Goal: Transaction & Acquisition: Purchase product/service

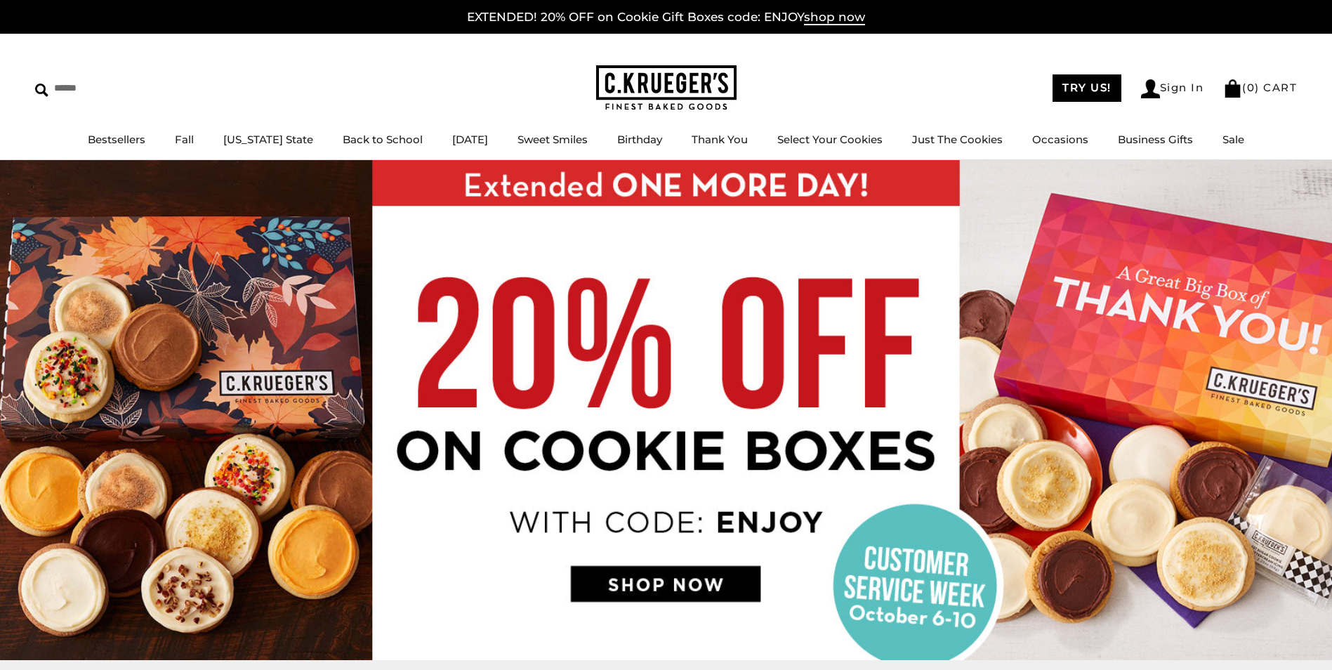
click at [674, 579] on img at bounding box center [666, 410] width 1332 height 500
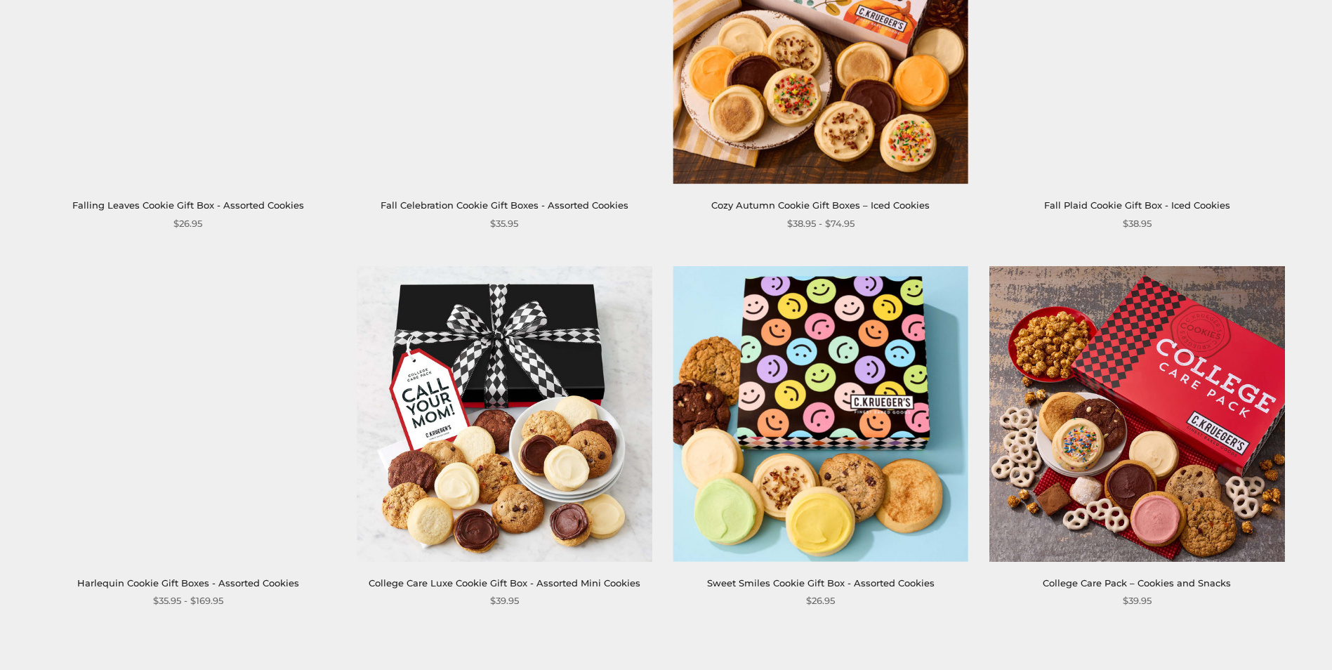
scroll to position [2106, 0]
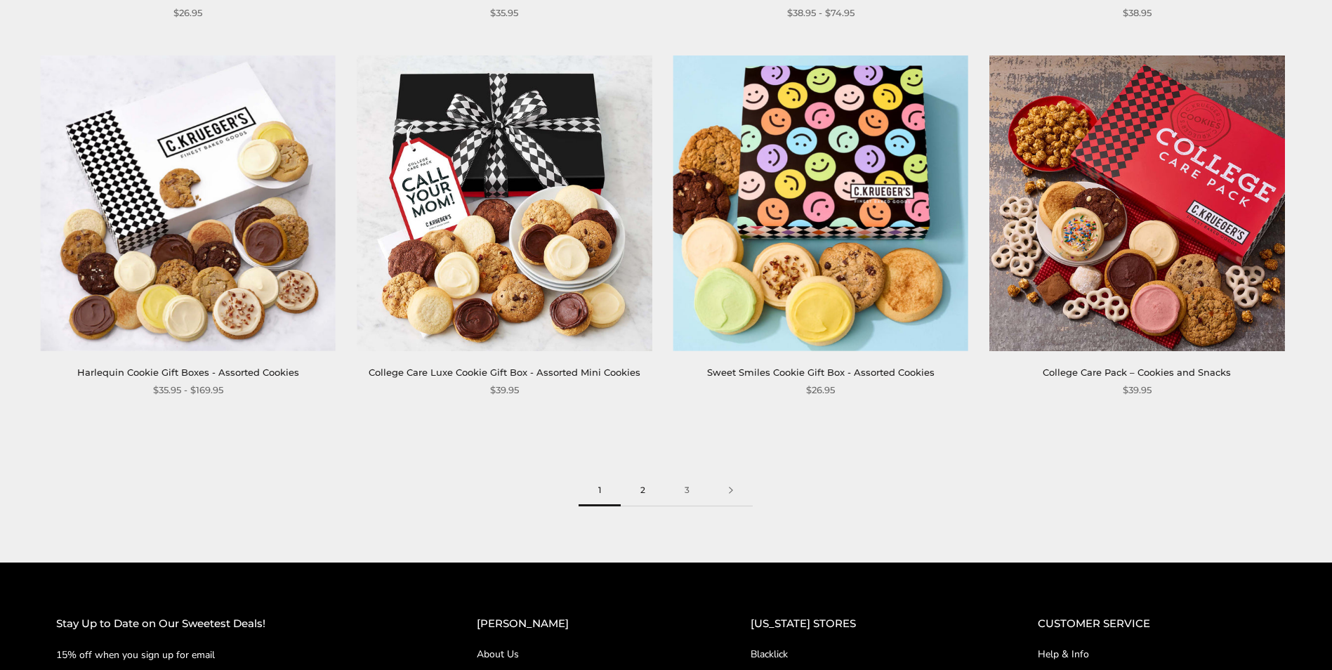
click at [647, 489] on link "2" at bounding box center [643, 491] width 44 height 32
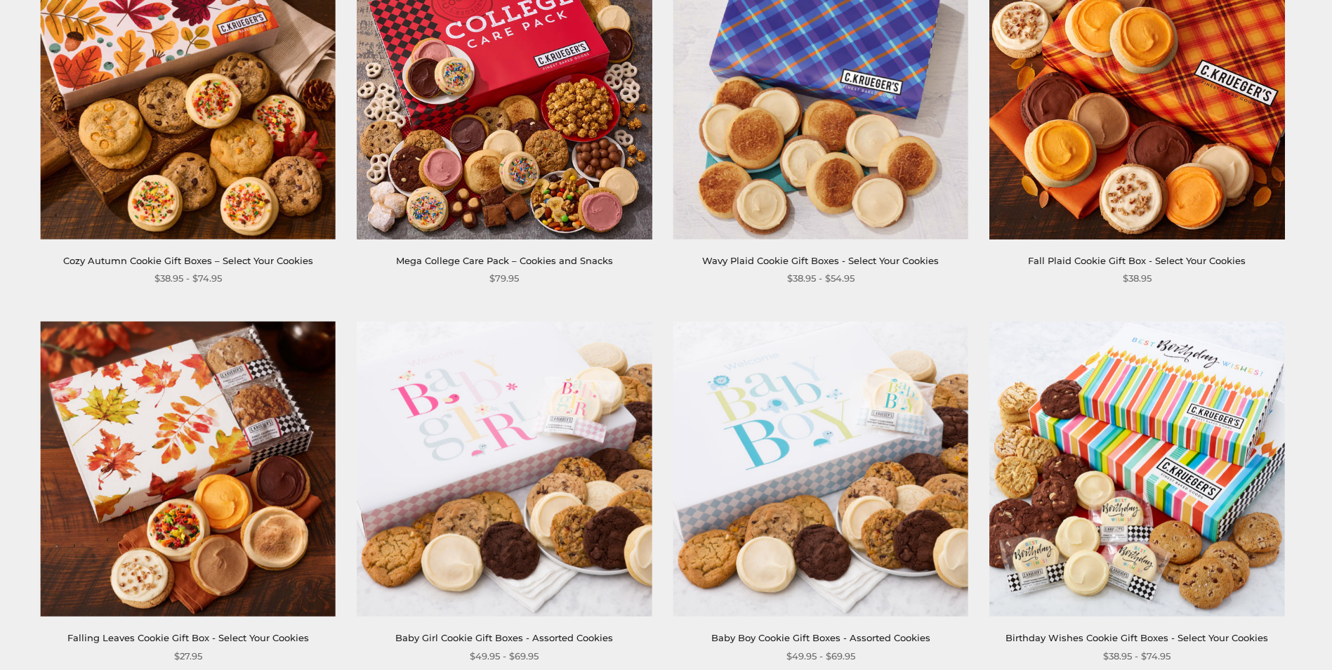
scroll to position [1966, 0]
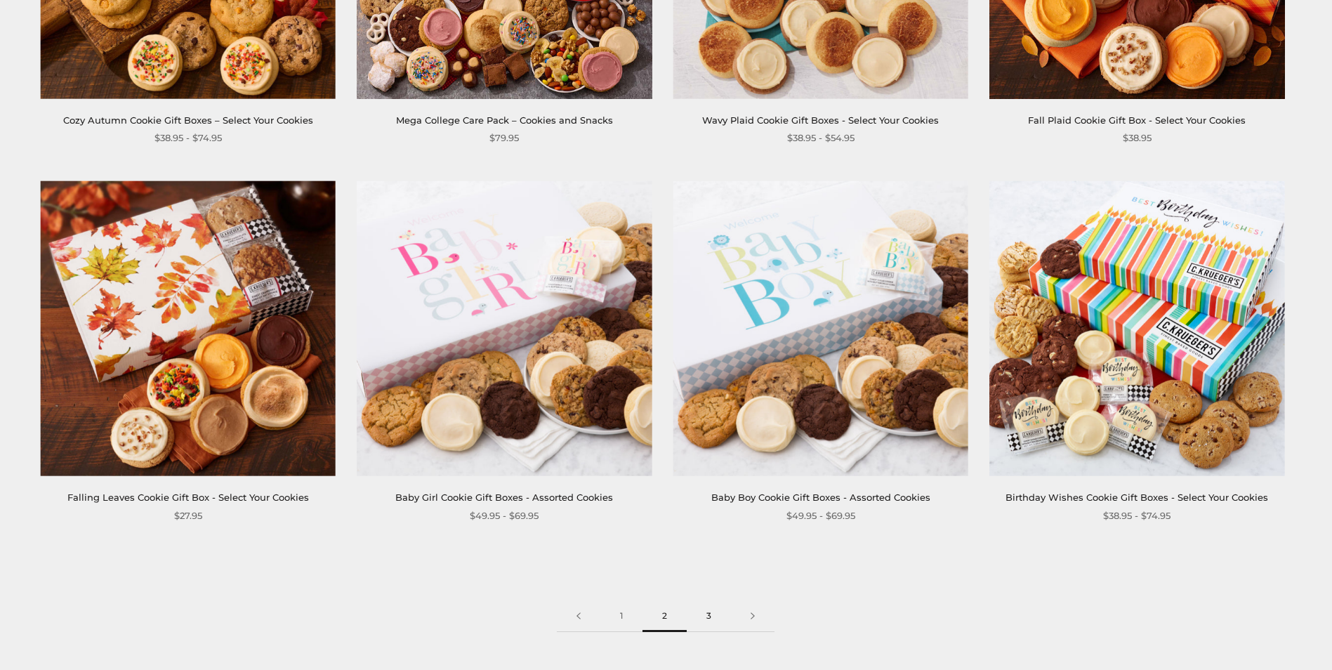
click at [709, 627] on link "3" at bounding box center [709, 616] width 44 height 32
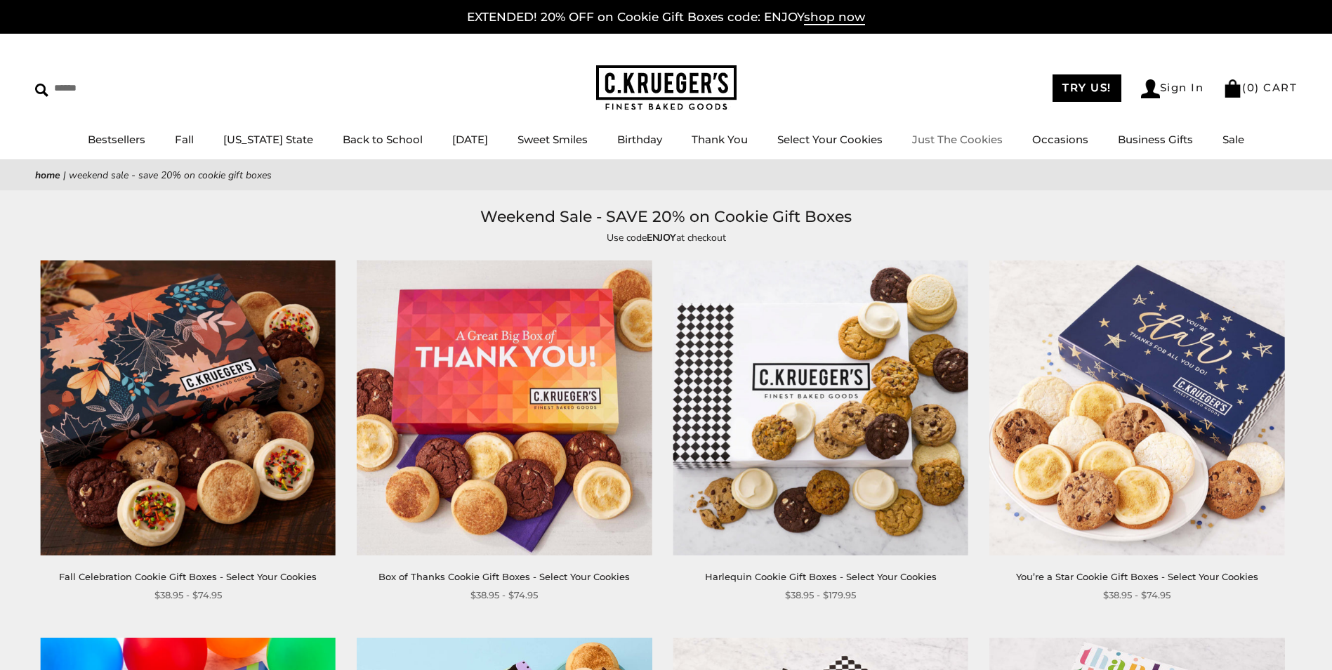
click at [930, 133] on link "Just The Cookies" at bounding box center [957, 139] width 91 height 13
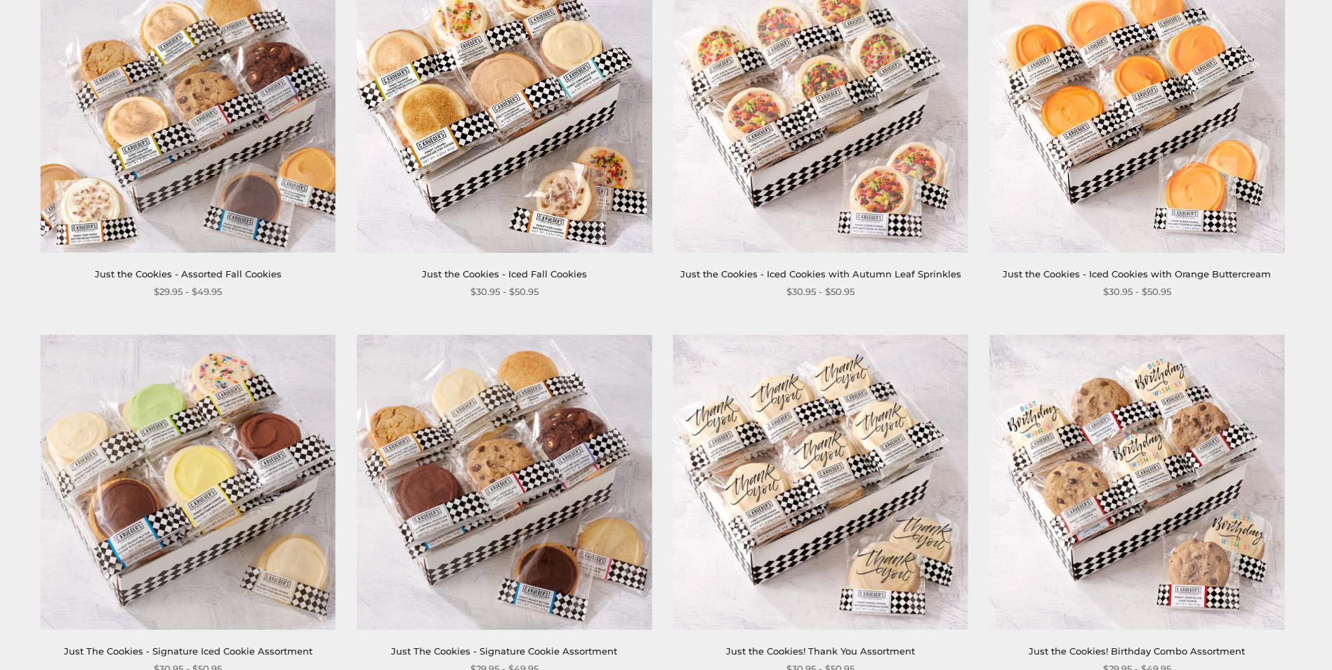
scroll to position [421, 0]
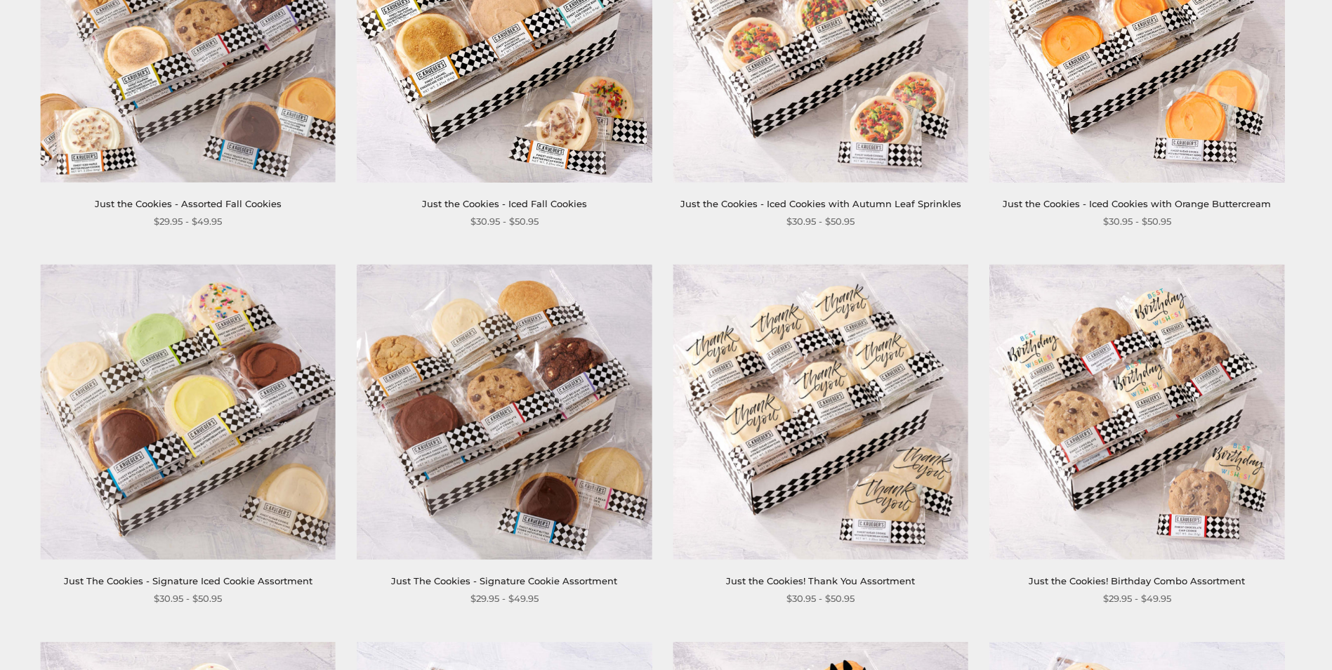
click at [841, 501] on img at bounding box center [821, 413] width 296 height 296
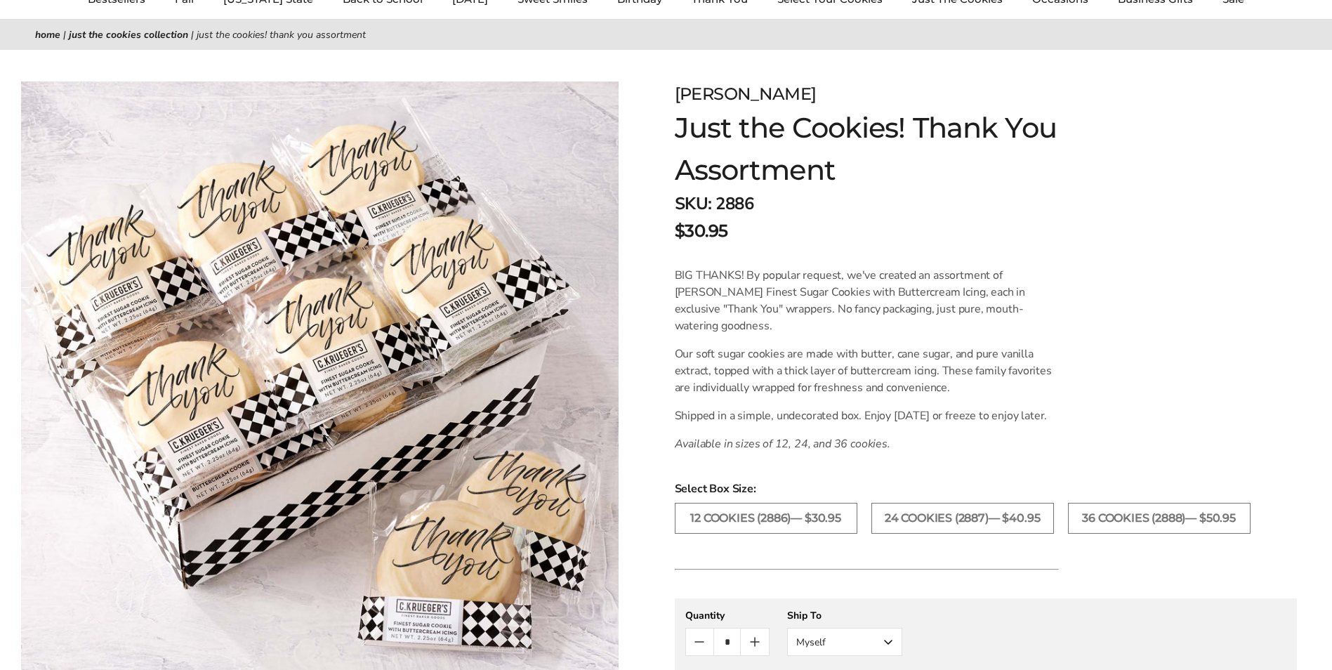
scroll to position [211, 0]
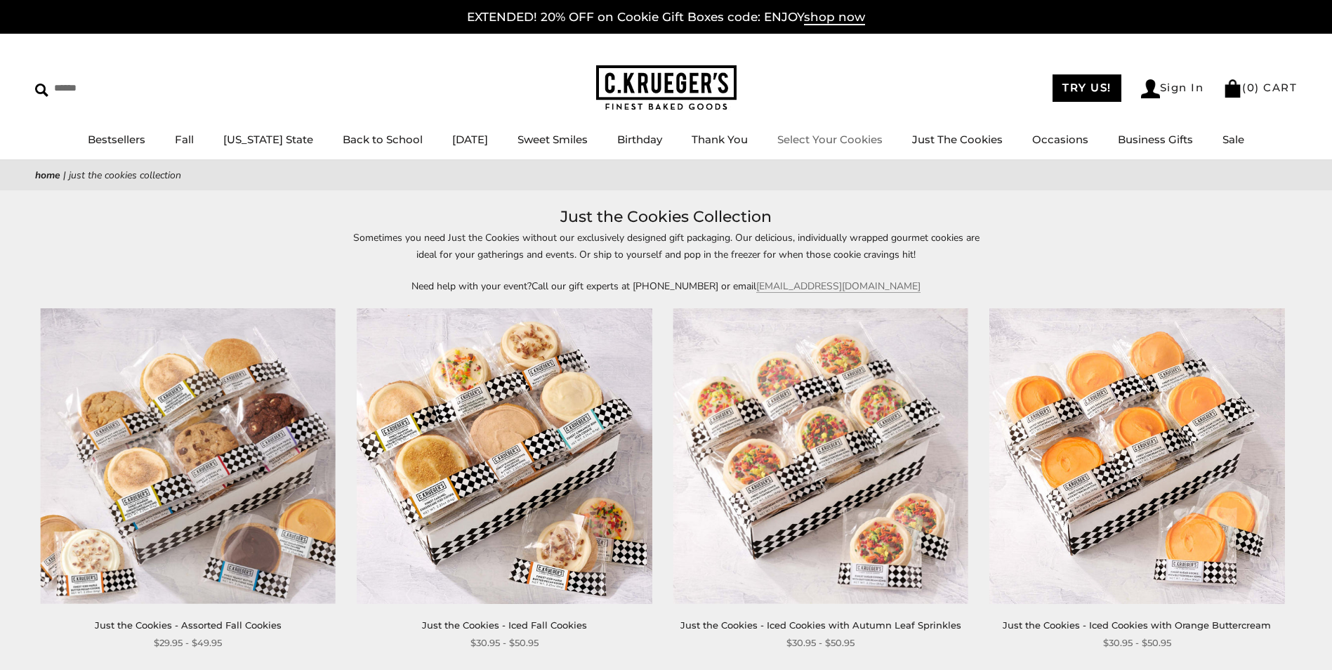
click at [822, 138] on link "Select Your Cookies" at bounding box center [829, 139] width 105 height 13
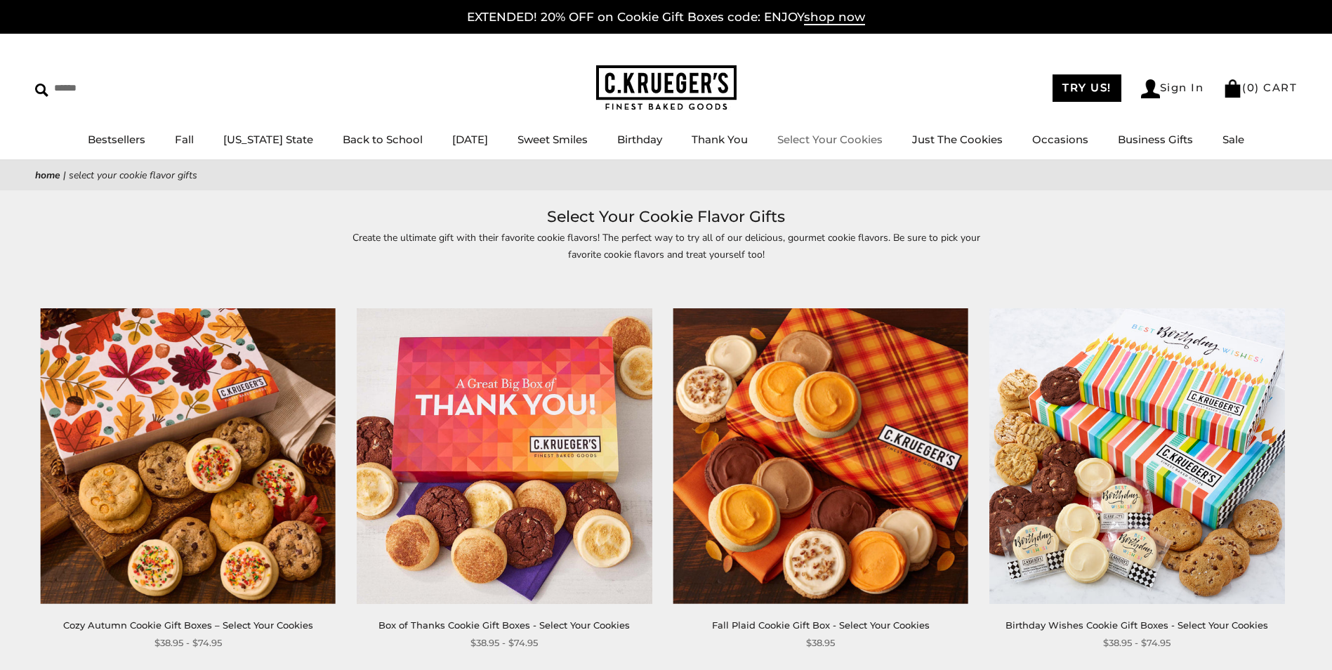
click at [817, 137] on link "Select Your Cookies" at bounding box center [829, 139] width 105 height 13
click at [949, 140] on link "Just The Cookies" at bounding box center [957, 139] width 91 height 13
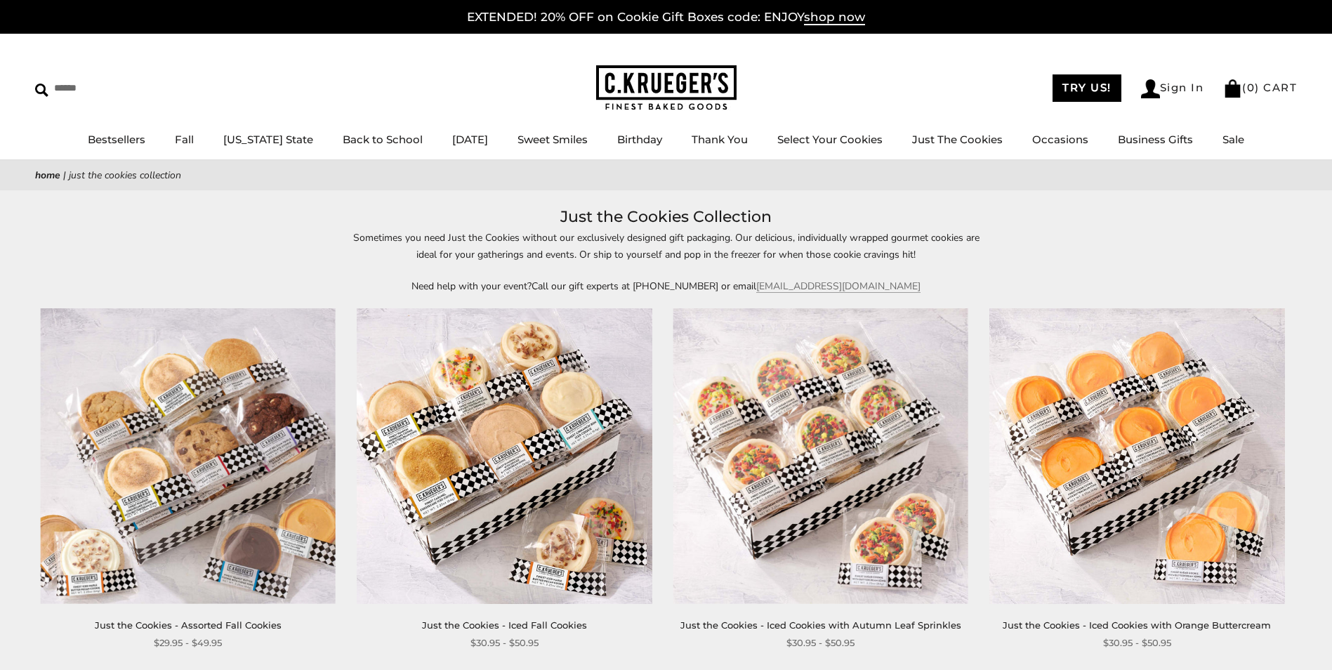
click at [497, 619] on link "Just the Cookies - Iced Fall Cookies" at bounding box center [504, 624] width 165 height 11
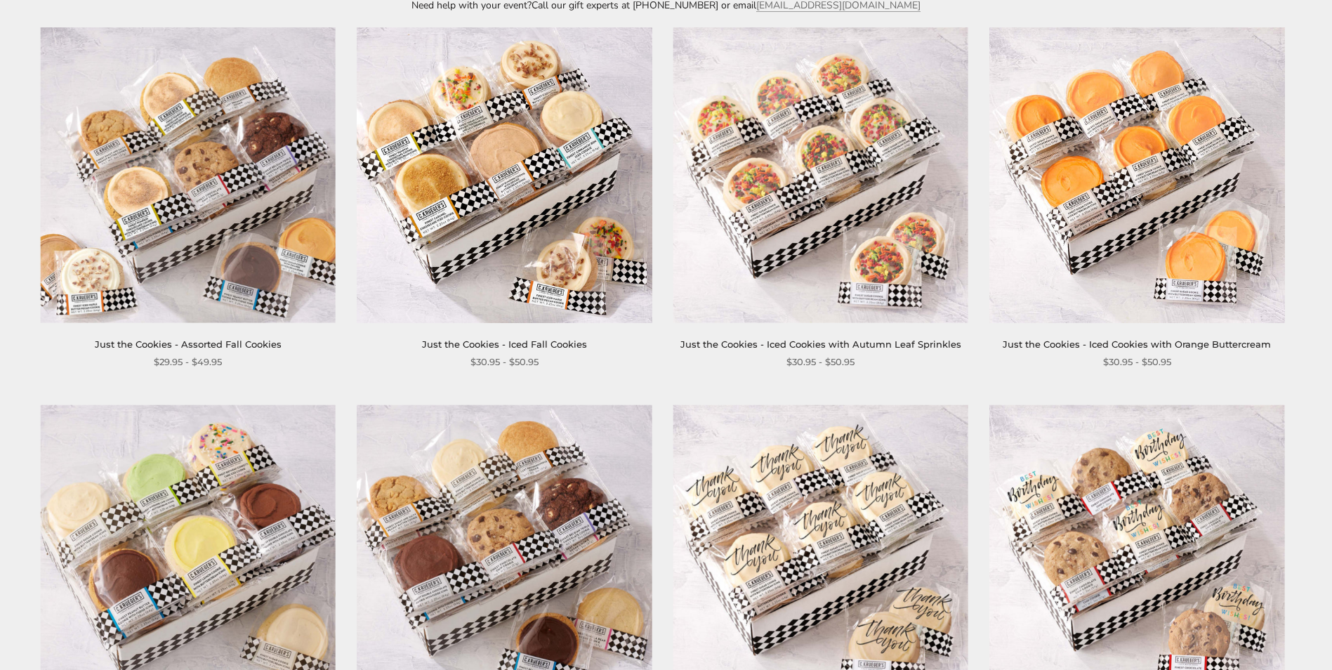
scroll to position [421, 0]
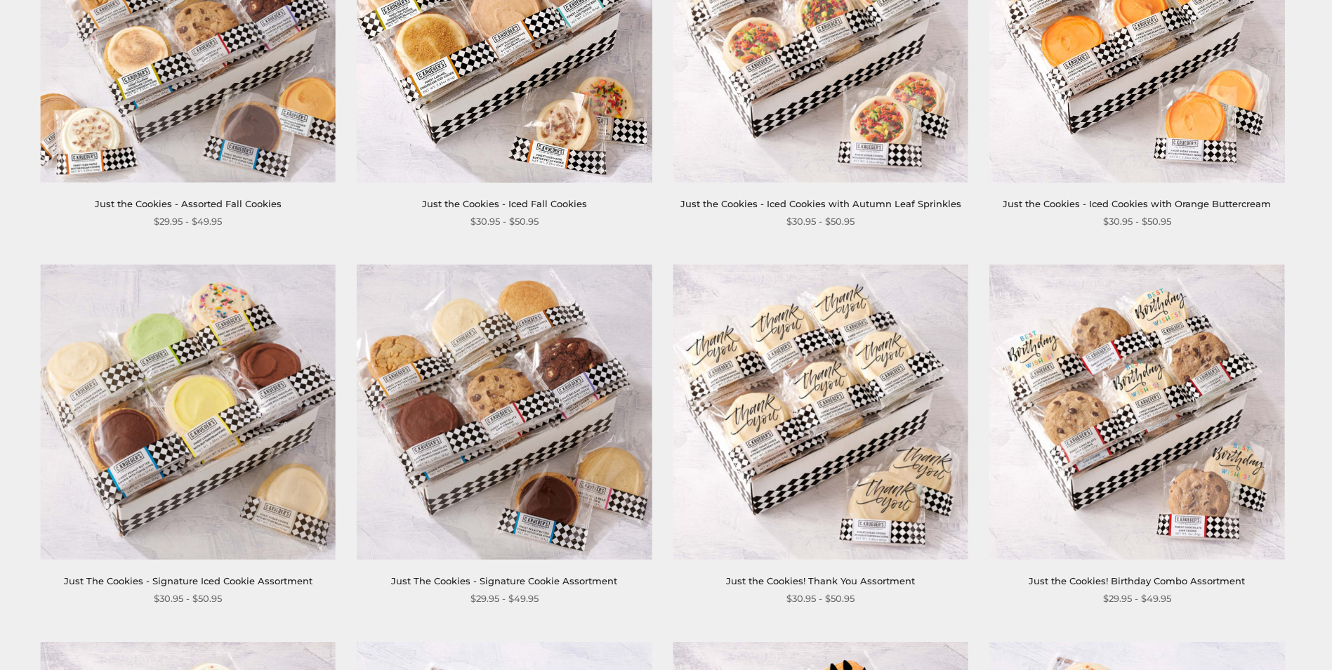
click at [181, 414] on img at bounding box center [188, 413] width 296 height 296
